Goal: Information Seeking & Learning: Learn about a topic

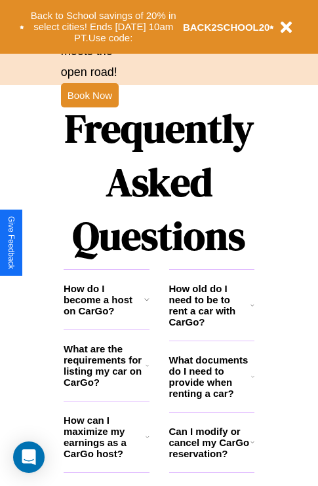
scroll to position [1588, 0]
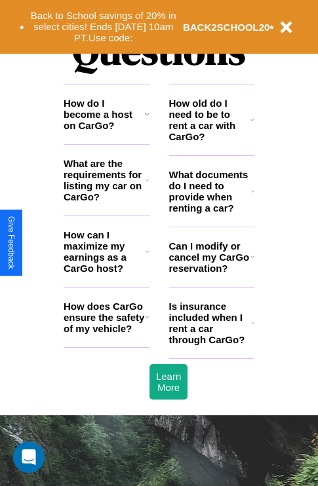
click at [106, 131] on h3 "How do I become a host on CarGo?" at bounding box center [104, 114] width 81 height 33
click at [146, 119] on icon at bounding box center [146, 114] width 5 height 10
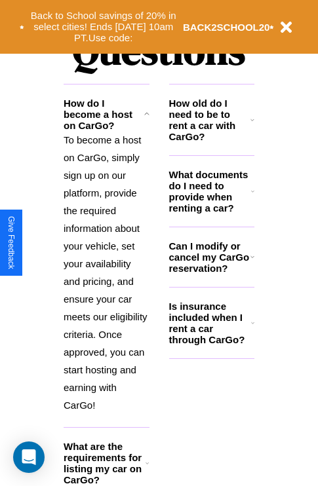
click at [211, 212] on h3 "What documents do I need to provide when renting a car?" at bounding box center [210, 191] width 83 height 45
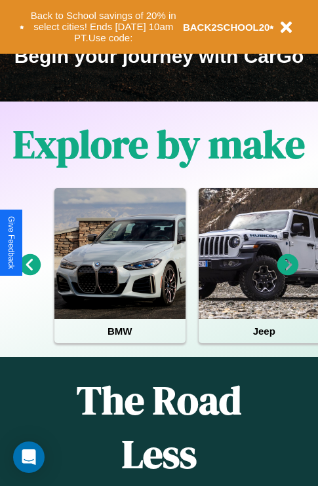
scroll to position [202, 0]
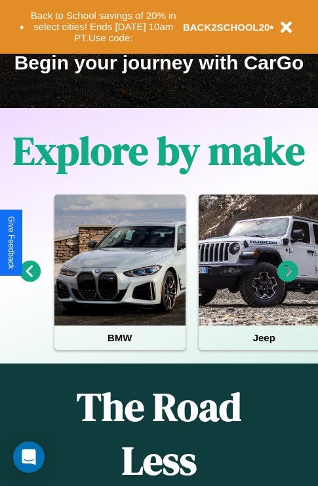
click at [288, 280] on icon at bounding box center [288, 272] width 22 height 22
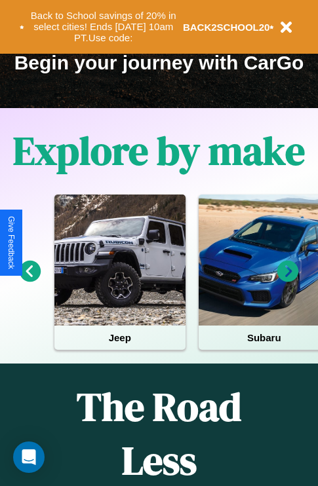
click at [288, 280] on icon at bounding box center [288, 272] width 22 height 22
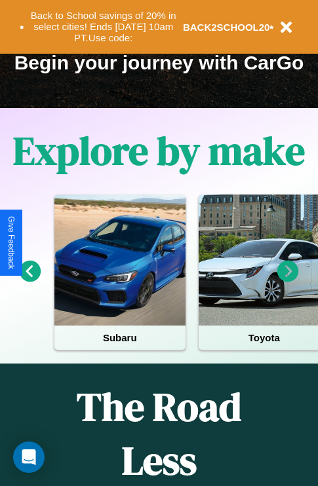
click at [288, 280] on icon at bounding box center [288, 272] width 22 height 22
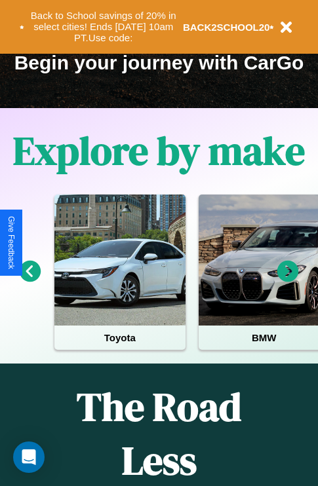
click at [29, 280] on icon at bounding box center [31, 272] width 22 height 22
